Goal: Task Accomplishment & Management: Manage account settings

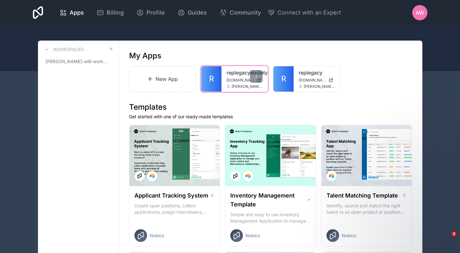
click at [244, 85] on span "ana@esquareglobal.net" at bounding box center [247, 86] width 31 height 5
click at [258, 79] on div at bounding box center [256, 76] width 13 height 13
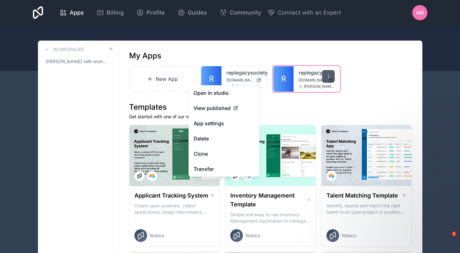
click at [330, 75] on icon at bounding box center [328, 76] width 5 height 5
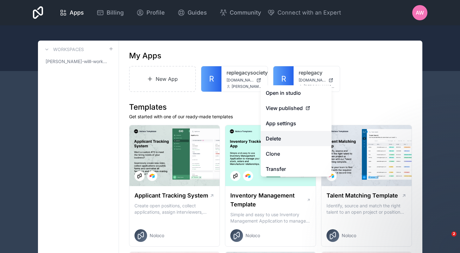
click at [282, 140] on button "Delete" at bounding box center [296, 138] width 71 height 15
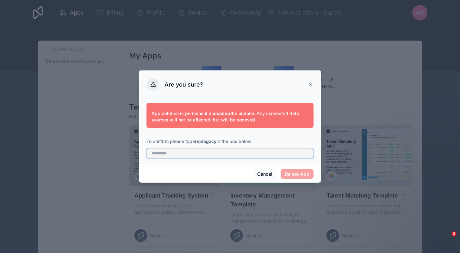
click at [209, 154] on input "text" at bounding box center [230, 153] width 167 height 10
drag, startPoint x: 209, startPoint y: 154, endPoint x: 294, endPoint y: 182, distance: 89.7
click at [294, 182] on div "Cancel Delete App" at bounding box center [230, 174] width 182 height 18
click at [300, 174] on span "Delete App" at bounding box center [297, 174] width 33 height 10
click at [160, 154] on input "**********" at bounding box center [230, 153] width 167 height 10
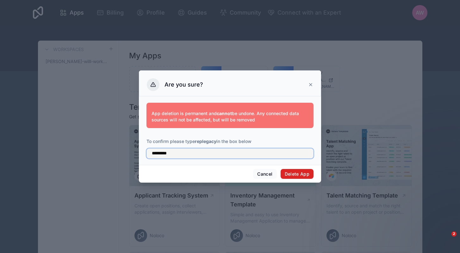
type input "*********"
click at [296, 174] on button "Delete App" at bounding box center [297, 174] width 33 height 10
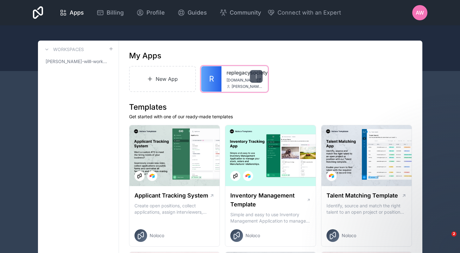
click at [254, 76] on div at bounding box center [256, 76] width 13 height 13
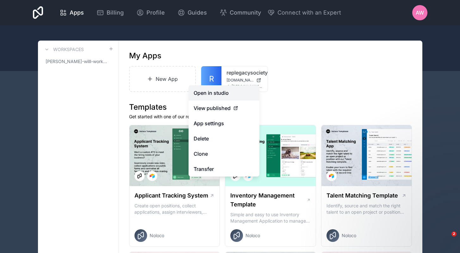
click at [220, 95] on link "Open in studio" at bounding box center [224, 92] width 71 height 15
